Goal: Navigation & Orientation: Go to known website

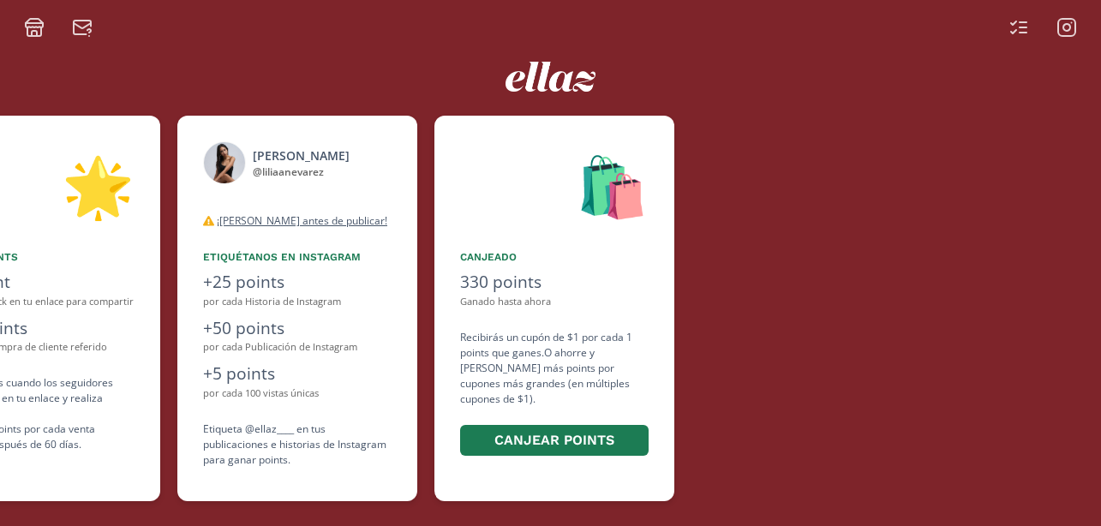
scroll to position [0, 1028]
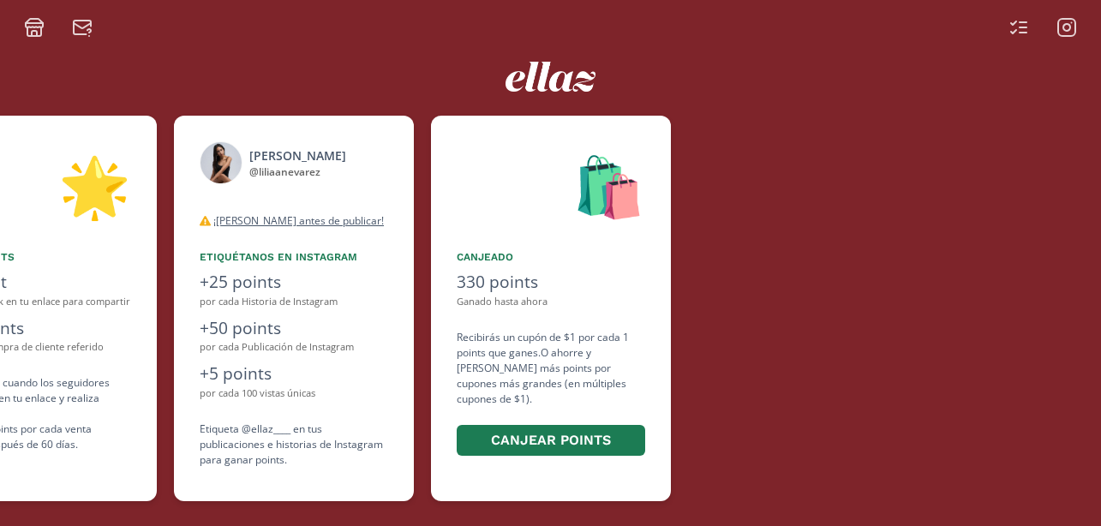
click at [1072, 22] on icon at bounding box center [1066, 27] width 21 height 21
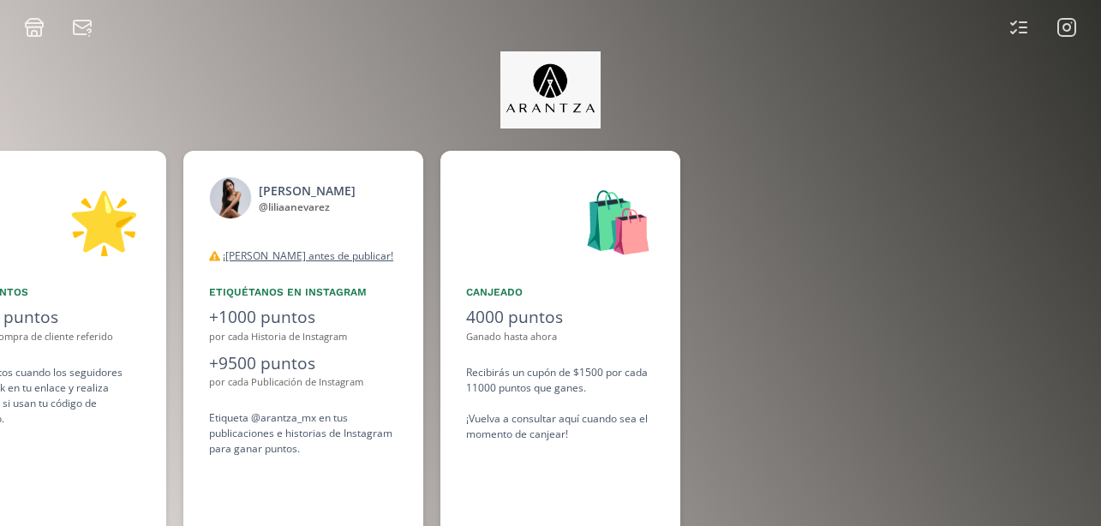
scroll to position [0, 1285]
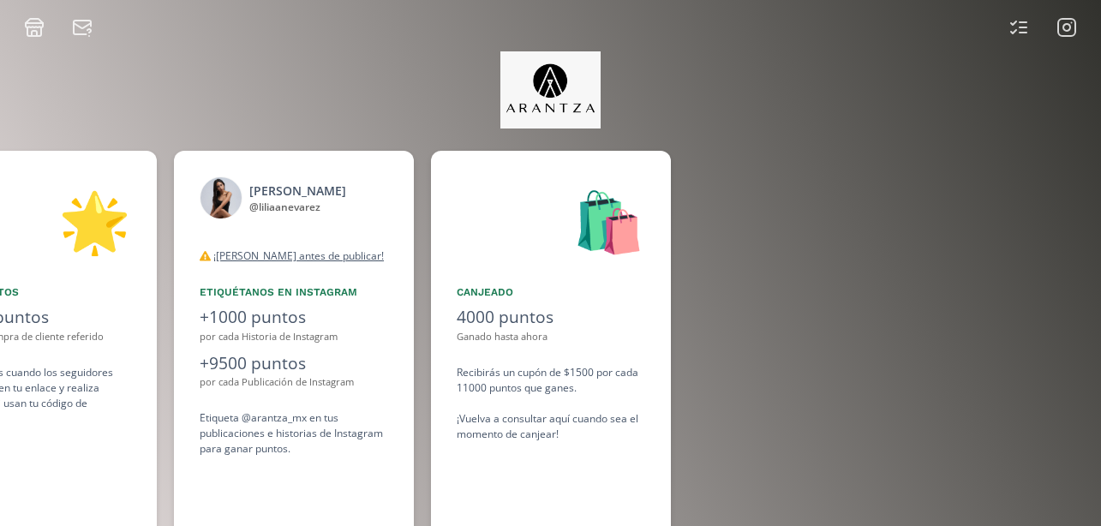
click at [1062, 36] on rect at bounding box center [1066, 27] width 17 height 17
